Goal: Task Accomplishment & Management: Manage account settings

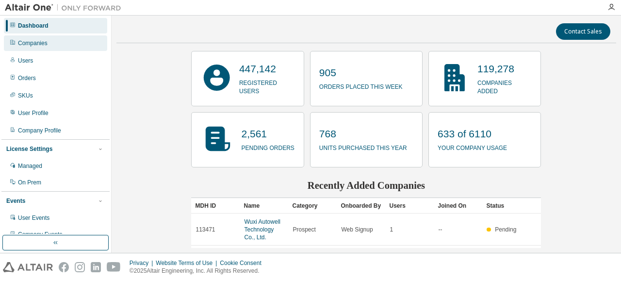
click at [30, 45] on div "Companies" at bounding box center [33, 43] width 30 height 8
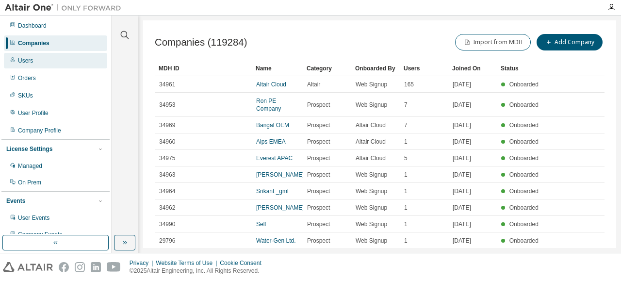
click at [20, 57] on div "Users" at bounding box center [25, 61] width 15 height 8
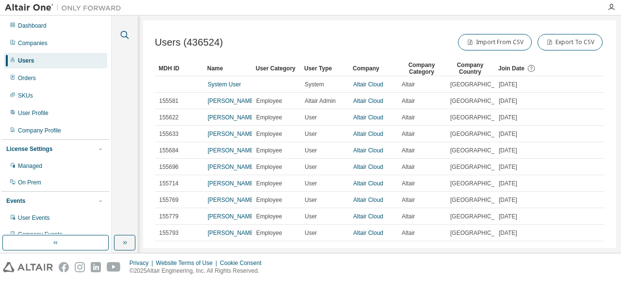
click at [126, 36] on icon "button" at bounding box center [125, 35] width 8 height 8
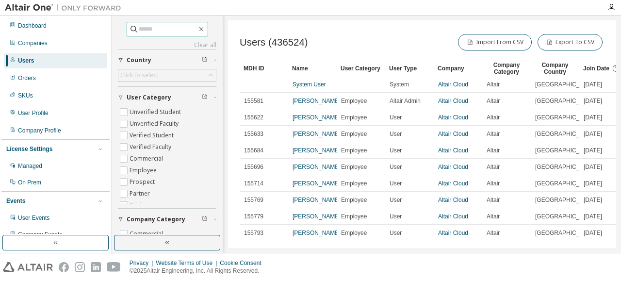
click at [139, 29] on input "text" at bounding box center [168, 29] width 58 height 10
type input "**********"
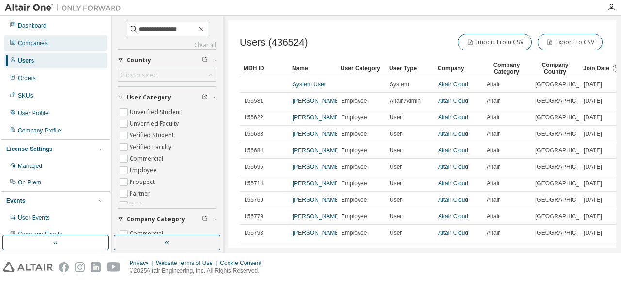
click at [44, 45] on div "Companies" at bounding box center [33, 43] width 30 height 8
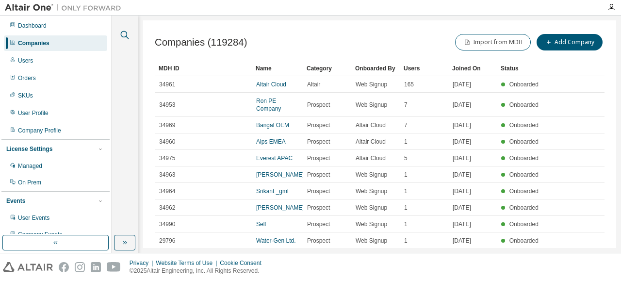
click at [125, 34] on icon "button" at bounding box center [125, 35] width 12 height 12
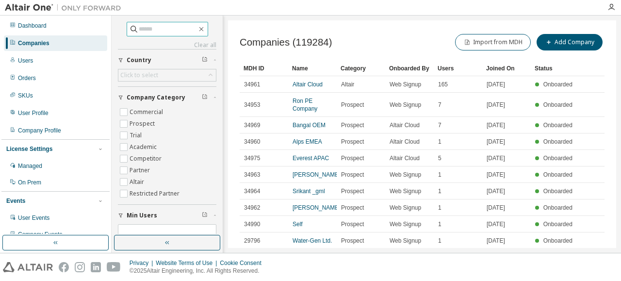
click at [139, 25] on input "text" at bounding box center [168, 29] width 58 height 10
type input "**********"
click at [142, 74] on div "Click to select" at bounding box center [139, 75] width 38 height 8
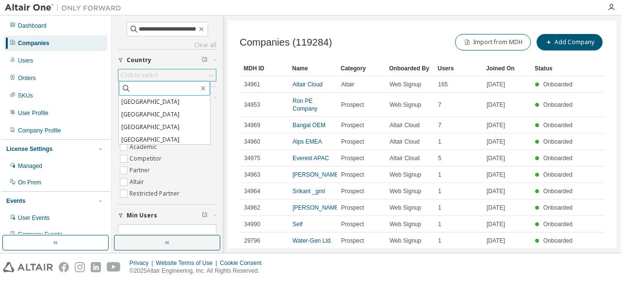
click at [140, 89] on input "text" at bounding box center [165, 89] width 68 height 10
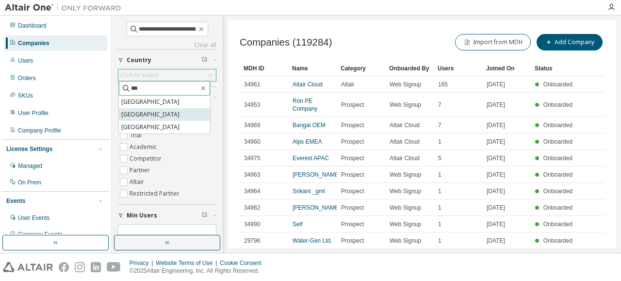
type input "***"
click at [149, 112] on li "[GEOGRAPHIC_DATA]" at bounding box center [164, 114] width 91 height 13
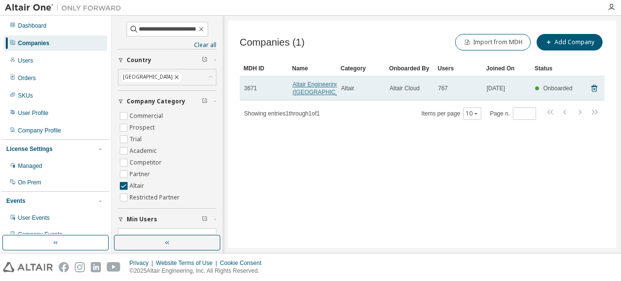
click at [302, 82] on link "Altair Engineering ([GEOGRAPHIC_DATA])" at bounding box center [325, 88] width 65 height 15
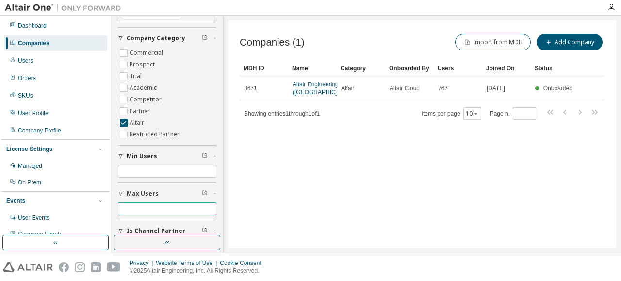
scroll to position [49, 0]
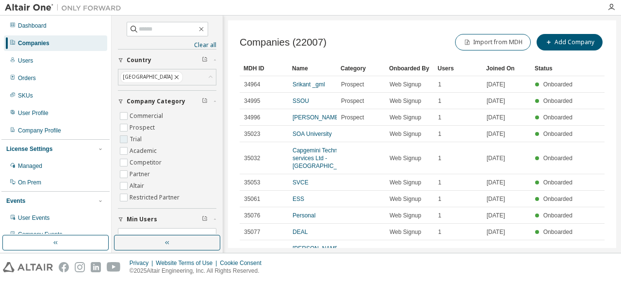
click at [134, 139] on label "Trial" at bounding box center [137, 140] width 14 height 12
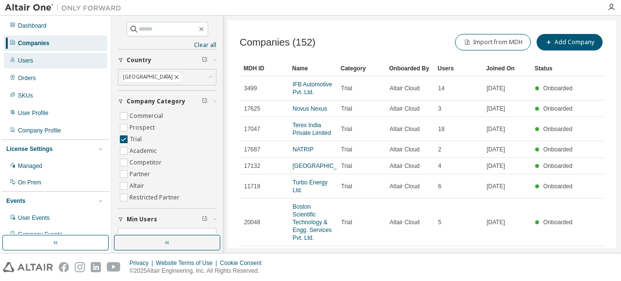
click at [27, 64] on div "Users" at bounding box center [25, 61] width 15 height 8
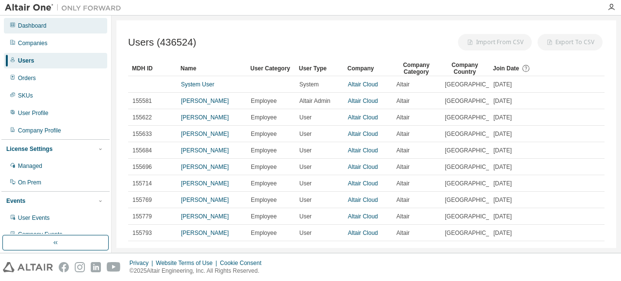
click at [40, 30] on div "Dashboard" at bounding box center [55, 26] width 103 height 16
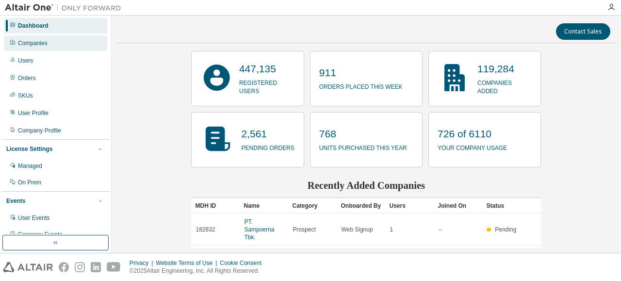
click at [49, 41] on div "Companies" at bounding box center [55, 43] width 103 height 16
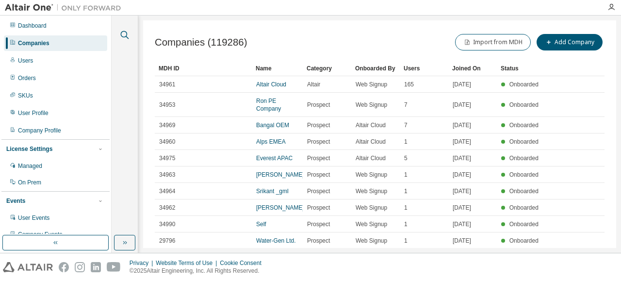
click at [125, 34] on icon "button" at bounding box center [125, 35] width 12 height 12
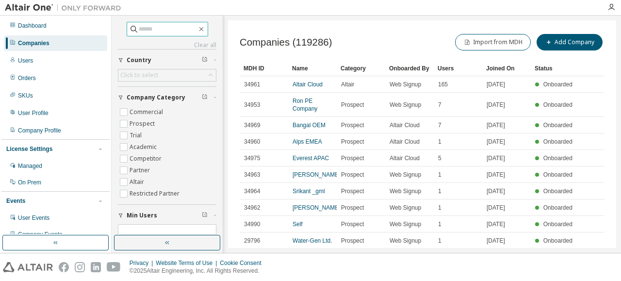
click at [139, 29] on input "text" at bounding box center [168, 29] width 58 height 10
type input "**********"
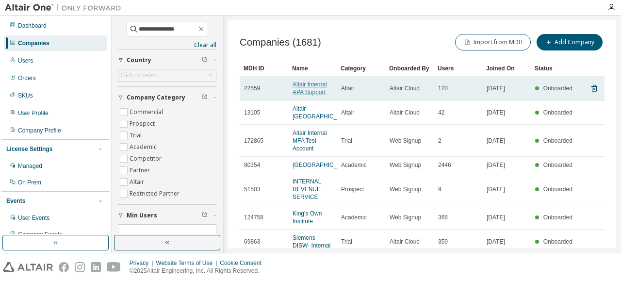
click at [312, 84] on link "Altair Internal APA Support" at bounding box center [310, 88] width 34 height 15
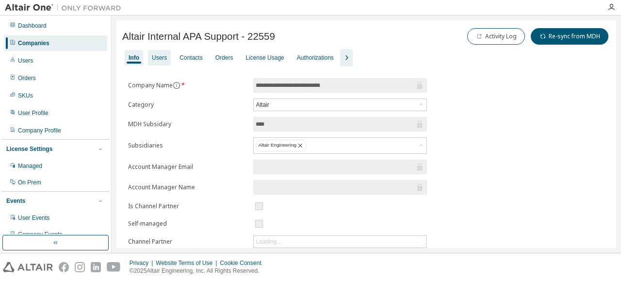
click at [161, 63] on div "Users" at bounding box center [159, 58] width 23 height 16
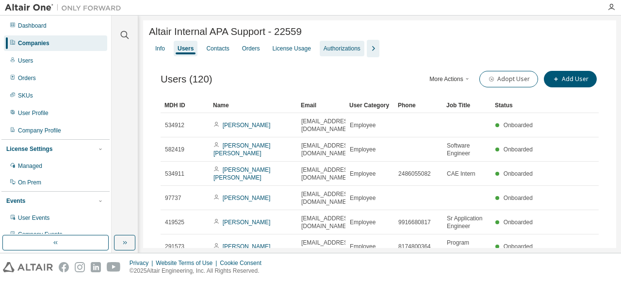
click at [356, 52] on div "Authorizations" at bounding box center [342, 49] width 37 height 8
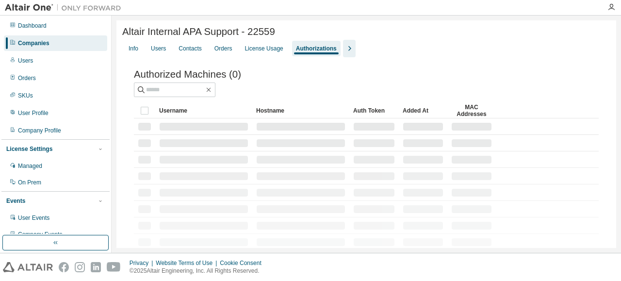
click at [347, 53] on icon "button" at bounding box center [350, 49] width 12 height 12
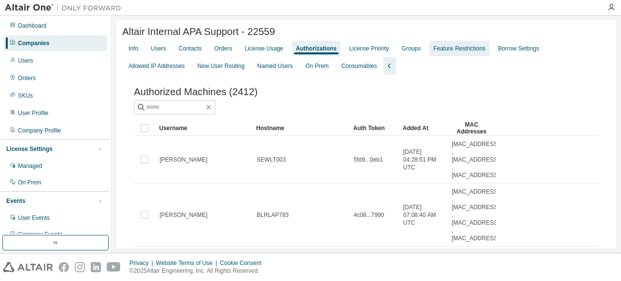
click at [454, 54] on div "Feature Restrictions" at bounding box center [460, 49] width 60 height 16
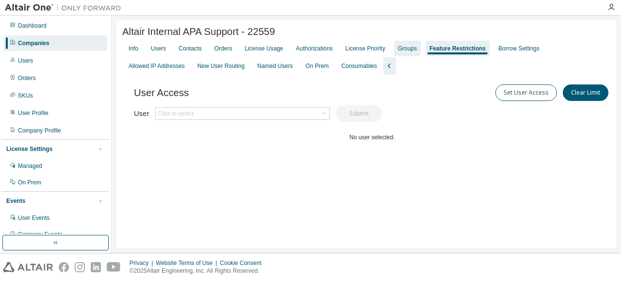
click at [400, 49] on div "Groups" at bounding box center [407, 49] width 19 height 8
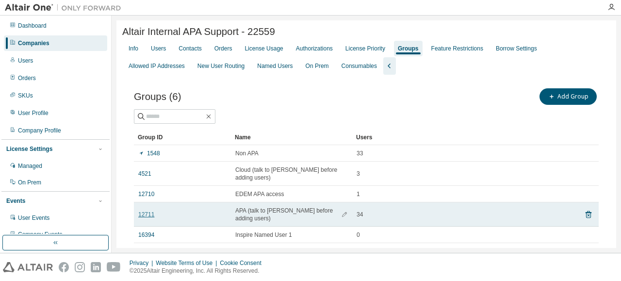
click at [148, 214] on link "12711" at bounding box center [146, 215] width 16 height 8
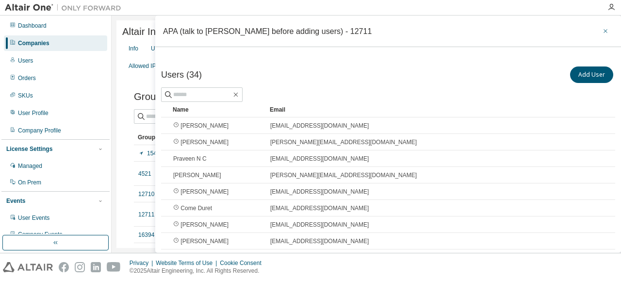
click at [604, 31] on icon "button" at bounding box center [606, 31] width 7 height 8
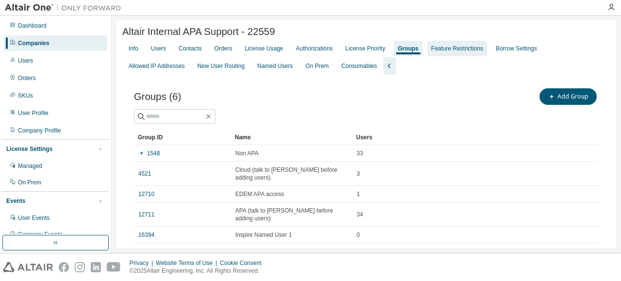
click at [455, 52] on div "Feature Restrictions" at bounding box center [458, 49] width 52 height 8
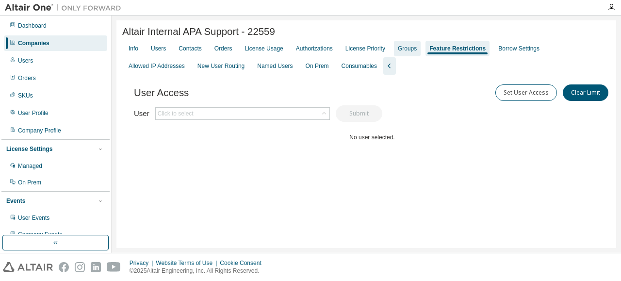
click at [411, 52] on div "Groups" at bounding box center [407, 49] width 19 height 8
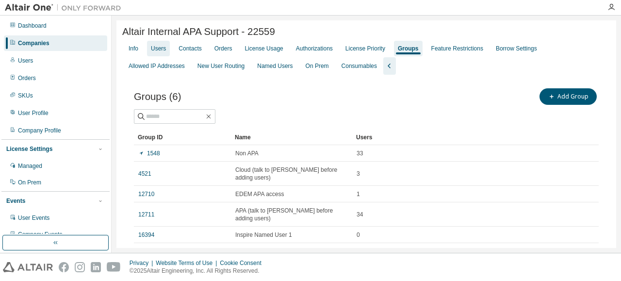
click at [159, 51] on div "Users" at bounding box center [158, 49] width 15 height 8
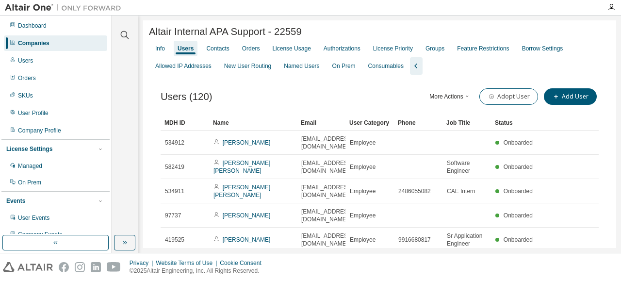
click at [465, 98] on icon "button" at bounding box center [468, 96] width 6 height 6
click at [431, 49] on div "Groups" at bounding box center [435, 49] width 19 height 8
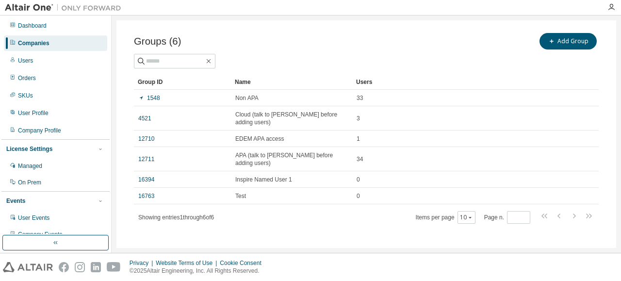
scroll to position [56, 0]
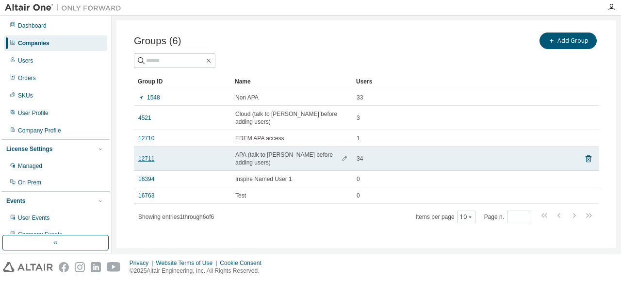
click at [148, 155] on link "12711" at bounding box center [146, 159] width 16 height 8
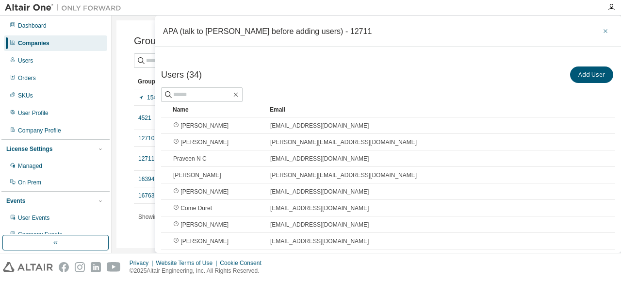
click at [604, 30] on button "button" at bounding box center [606, 31] width 16 height 16
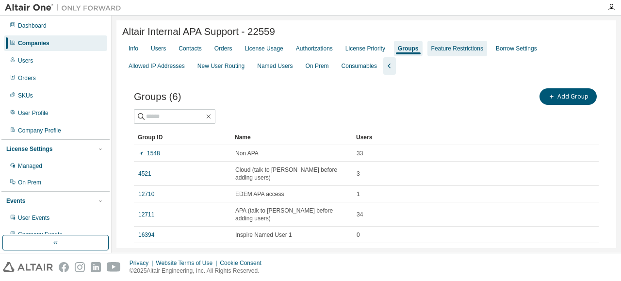
click at [455, 52] on div "Feature Restrictions" at bounding box center [458, 49] width 52 height 8
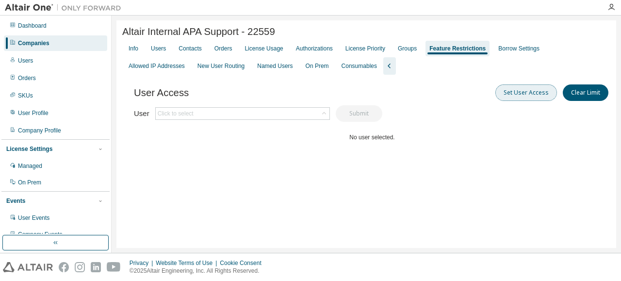
click at [516, 94] on button "Set User Access" at bounding box center [527, 92] width 62 height 17
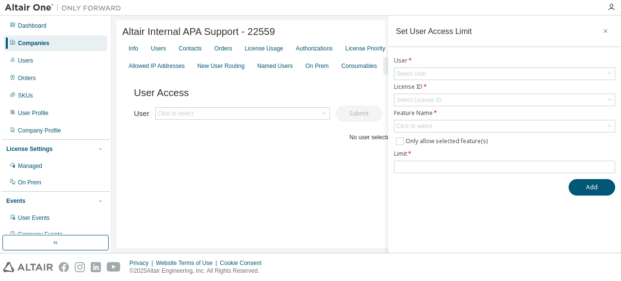
drag, startPoint x: 604, startPoint y: 28, endPoint x: 473, endPoint y: 63, distance: 135.1
click at [604, 29] on icon "button" at bounding box center [606, 31] width 7 height 8
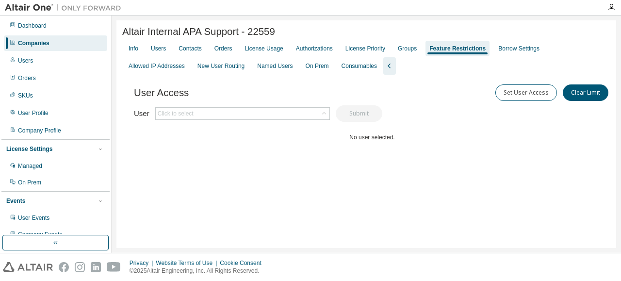
drag, startPoint x: 265, startPoint y: 181, endPoint x: 221, endPoint y: 135, distance: 63.2
click at [263, 179] on div "User Access Set User Access Clear Limit Clear Load Save Save As Field Operator …" at bounding box center [372, 133] width 477 height 117
click at [184, 108] on div "User Click to select Submit" at bounding box center [258, 113] width 249 height 17
click at [185, 117] on div "Click to select" at bounding box center [176, 114] width 36 height 8
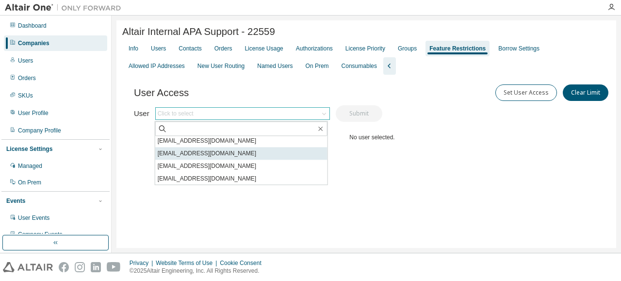
scroll to position [1466, 0]
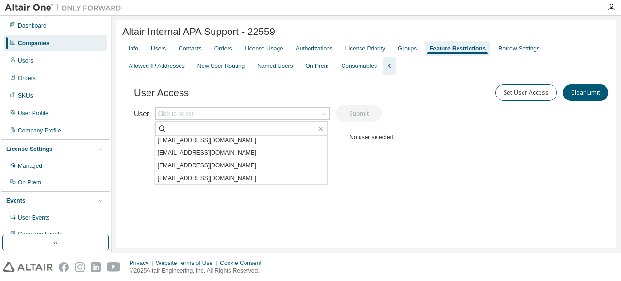
click at [475, 180] on div "User Access Set User Access Clear Limit Clear Load Save Save As Field Operator …" at bounding box center [372, 133] width 477 height 117
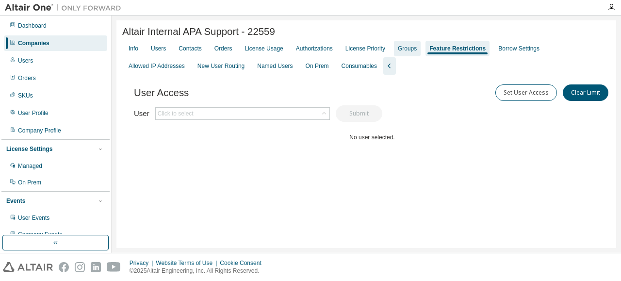
click at [404, 52] on div "Groups" at bounding box center [407, 49] width 19 height 8
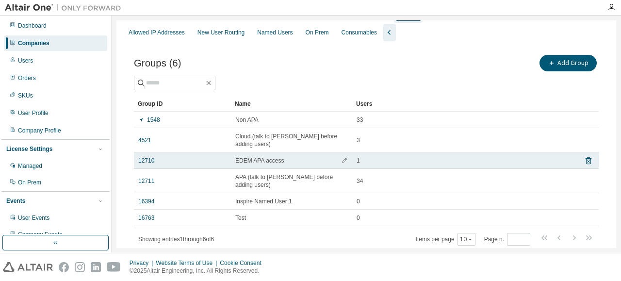
scroll to position [49, 0]
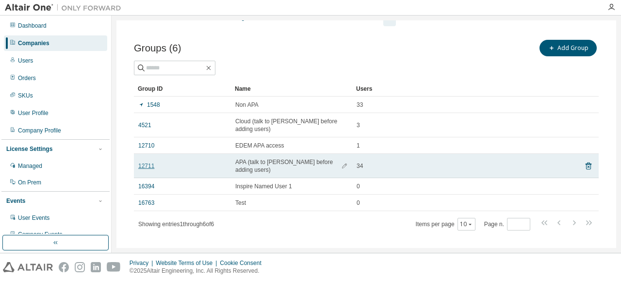
click at [142, 164] on link "12711" at bounding box center [146, 166] width 16 height 8
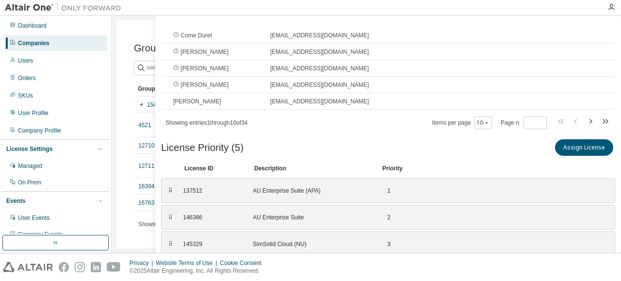
scroll to position [136, 0]
click at [490, 138] on div "Assign License" at bounding box center [501, 148] width 227 height 20
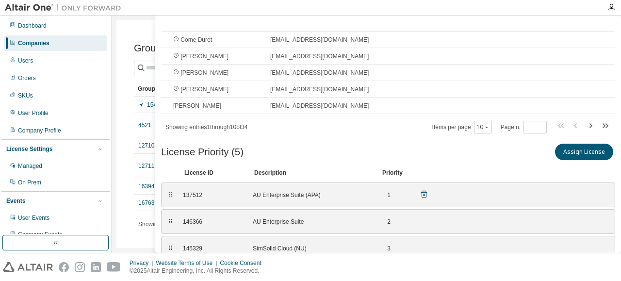
scroll to position [0, 0]
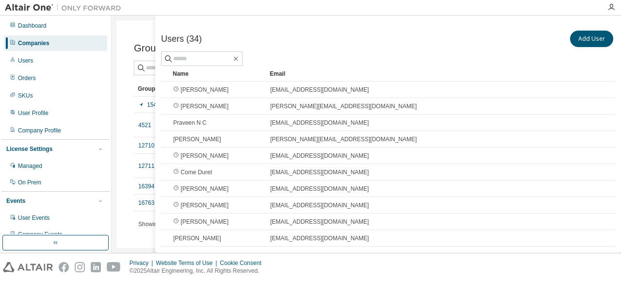
click at [129, 35] on div "Groups (6) Add Group Clear Load Save Save As Field Operator Value Select filter…" at bounding box center [366, 141] width 488 height 230
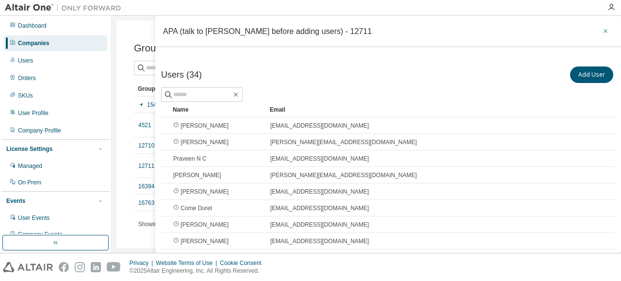
click at [603, 30] on icon "button" at bounding box center [606, 31] width 7 height 8
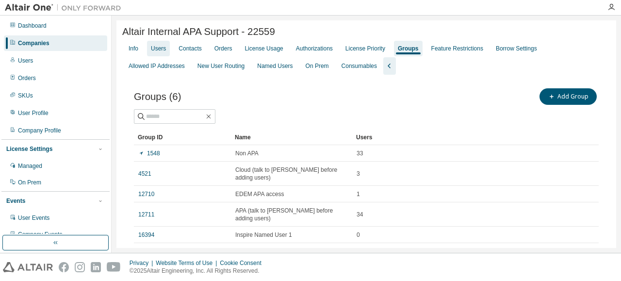
click at [153, 54] on div "Users" at bounding box center [158, 49] width 23 height 16
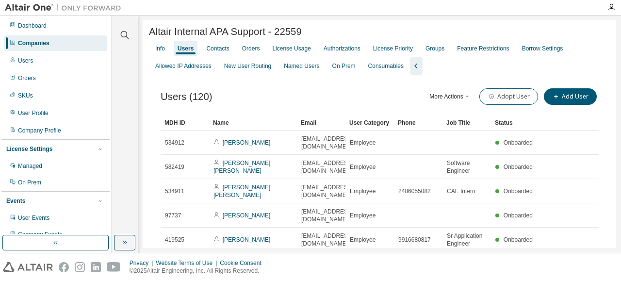
click at [466, 98] on icon "button" at bounding box center [468, 96] width 6 height 6
click at [238, 94] on div "Users (120) More Actions Import From CSV Export To CSV Adopt User Add User" at bounding box center [380, 96] width 438 height 20
click at [432, 51] on div "Groups" at bounding box center [435, 49] width 19 height 8
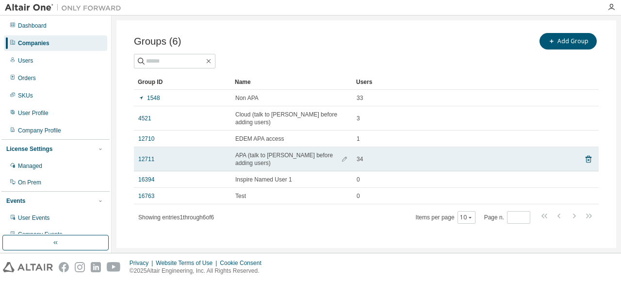
scroll to position [56, 0]
click at [141, 155] on link "12711" at bounding box center [146, 159] width 16 height 8
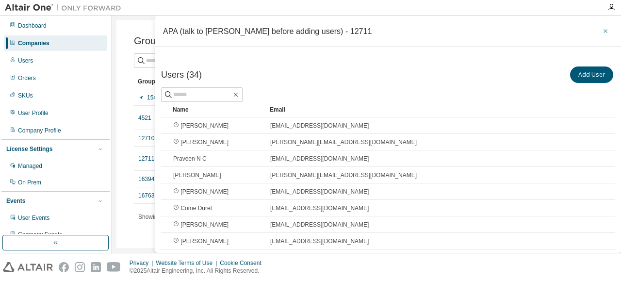
click at [605, 29] on button "button" at bounding box center [606, 31] width 16 height 16
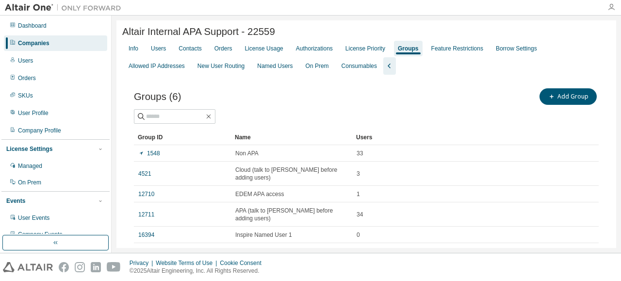
click at [613, 7] on icon "button" at bounding box center [612, 7] width 8 height 8
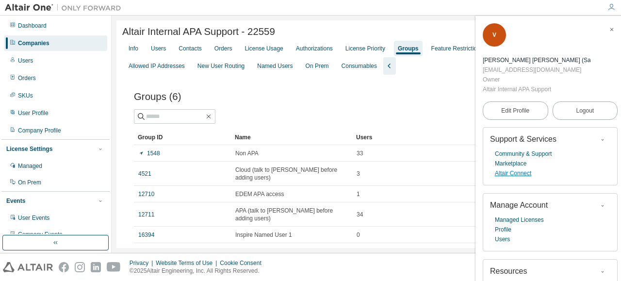
click at [510, 168] on link "Altair Connect" at bounding box center [513, 173] width 36 height 10
